Goal: Register for event/course

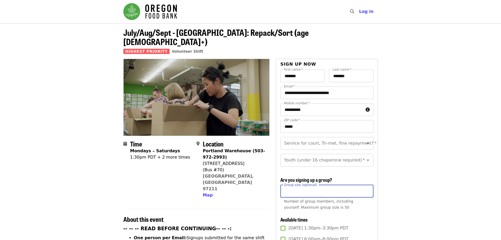
scroll to position [6, 0]
click at [367, 187] on input "*" at bounding box center [326, 191] width 93 height 13
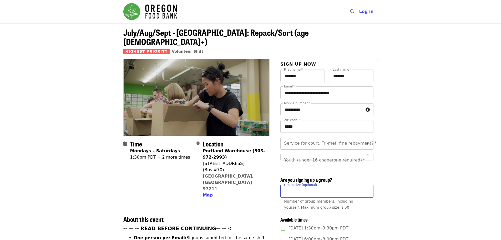
click at [367, 187] on input "*" at bounding box center [326, 191] width 93 height 13
type input "*"
click at [367, 187] on input "*" at bounding box center [326, 191] width 93 height 13
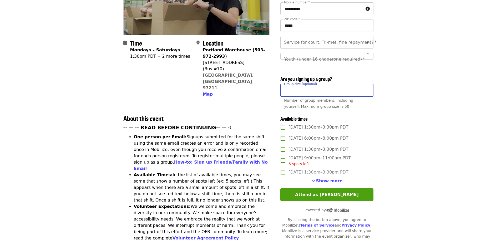
scroll to position [105, 0]
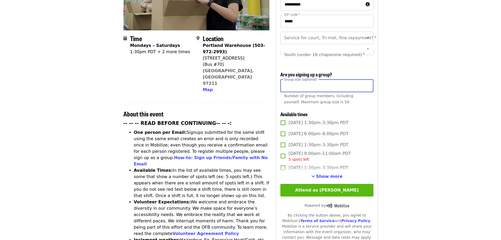
click at [318, 188] on button "Attend as [PERSON_NAME]" at bounding box center [326, 190] width 93 height 13
click at [322, 187] on button "Attend as [PERSON_NAME]" at bounding box center [326, 190] width 93 height 13
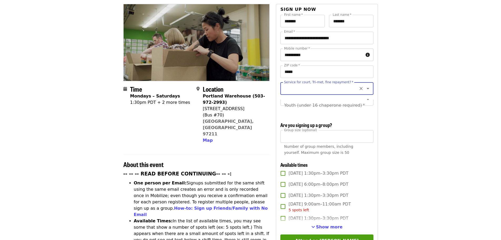
scroll to position [53, 0]
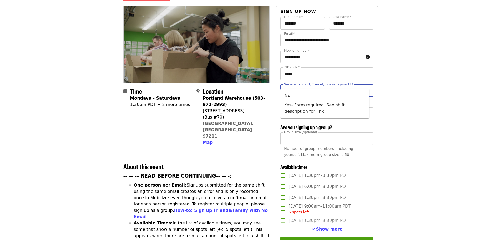
click at [306, 85] on input "Service for court, Tri-met, fine repayment?   *" at bounding box center [321, 90] width 72 height 10
click at [286, 95] on li "No" at bounding box center [324, 95] width 89 height 9
type input "**"
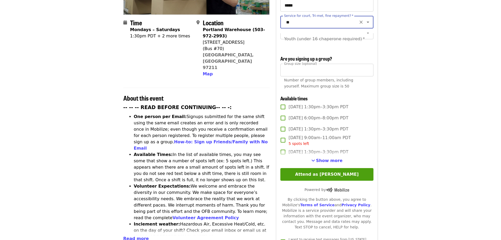
scroll to position [131, 0]
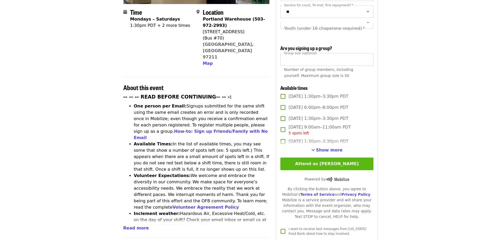
click at [315, 161] on button "Attend as [PERSON_NAME]" at bounding box center [326, 163] width 93 height 13
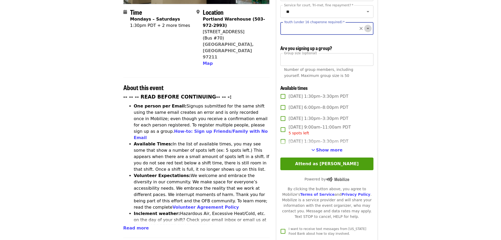
click at [367, 28] on icon "Open" at bounding box center [368, 28] width 3 height 1
click at [286, 38] on li "16 and older" at bounding box center [324, 37] width 89 height 9
type input "**********"
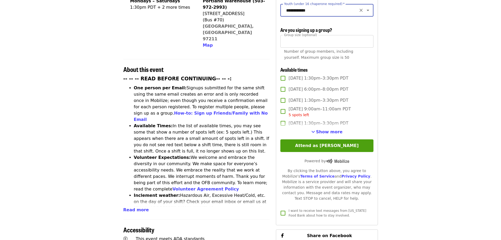
scroll to position [184, 0]
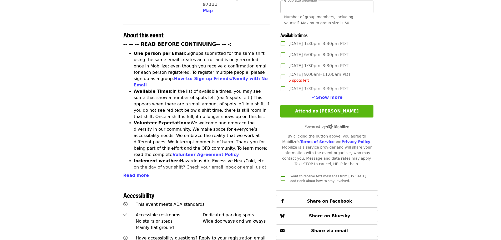
click at [322, 109] on button "Attend as [PERSON_NAME]" at bounding box center [326, 111] width 93 height 13
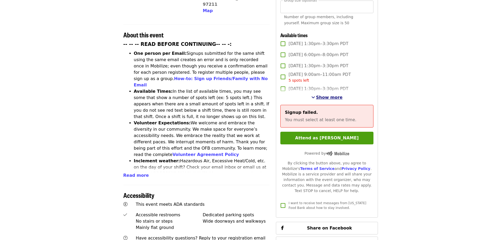
click at [322, 97] on span "Show more" at bounding box center [329, 97] width 27 height 5
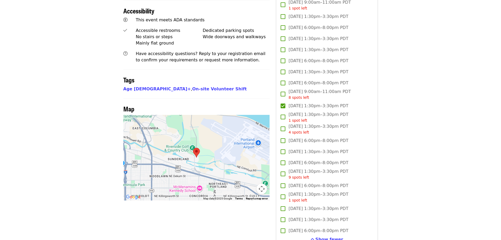
scroll to position [421, 0]
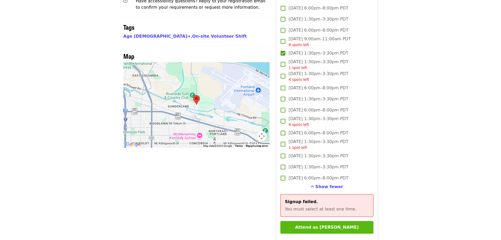
click at [322, 225] on button "Attend as [PERSON_NAME]" at bounding box center [326, 227] width 93 height 13
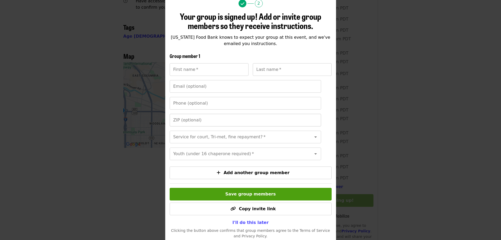
scroll to position [53, 0]
click at [207, 70] on input "First name   *" at bounding box center [209, 69] width 79 height 13
type input "*"
click at [247, 224] on span "I'll do this later" at bounding box center [250, 221] width 36 height 5
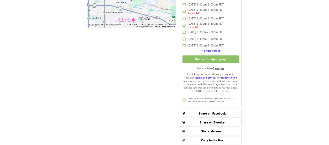
scroll to position [552, 0]
